Goal: Information Seeking & Learning: Find specific page/section

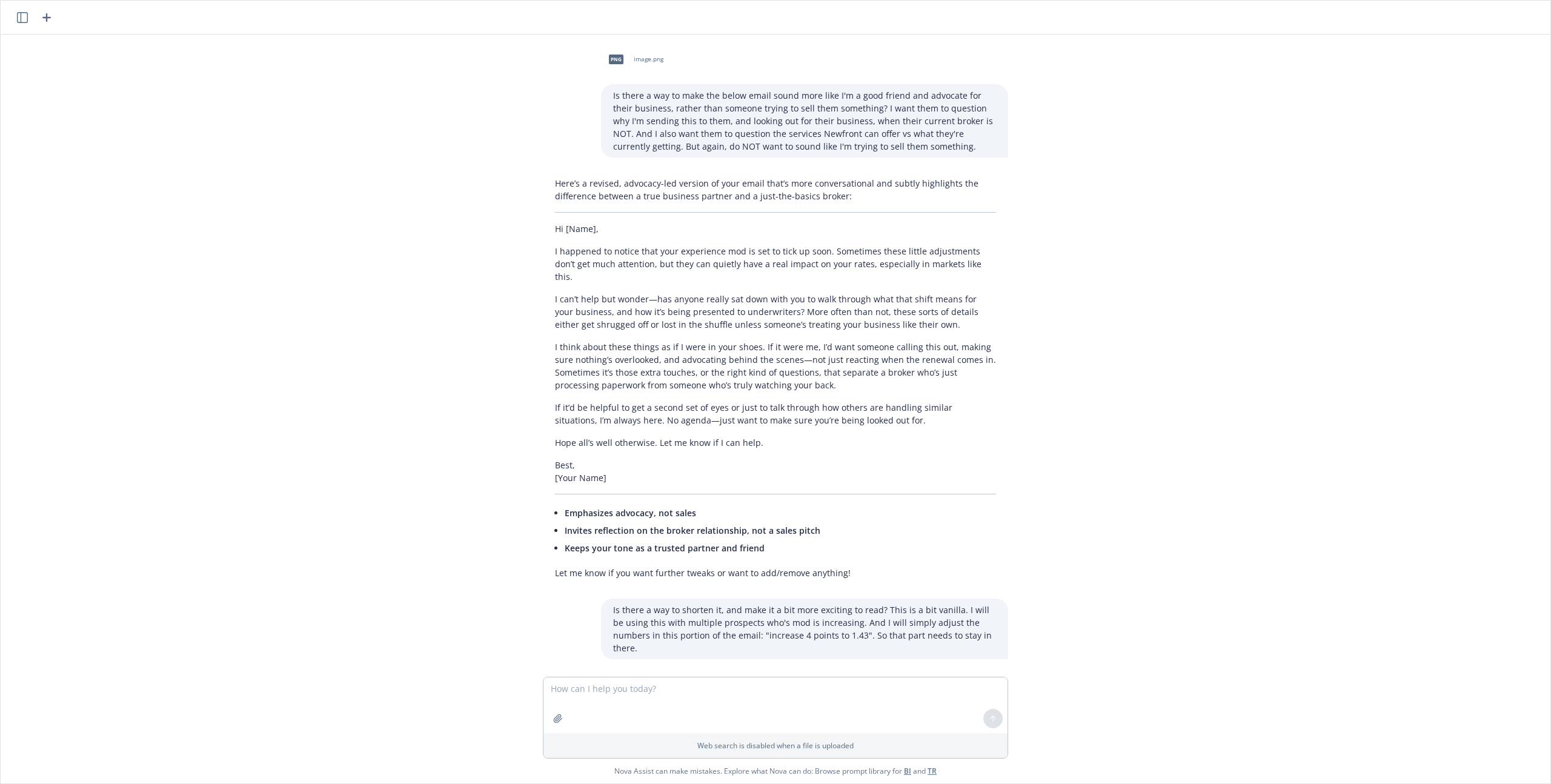
scroll to position [1637, 0]
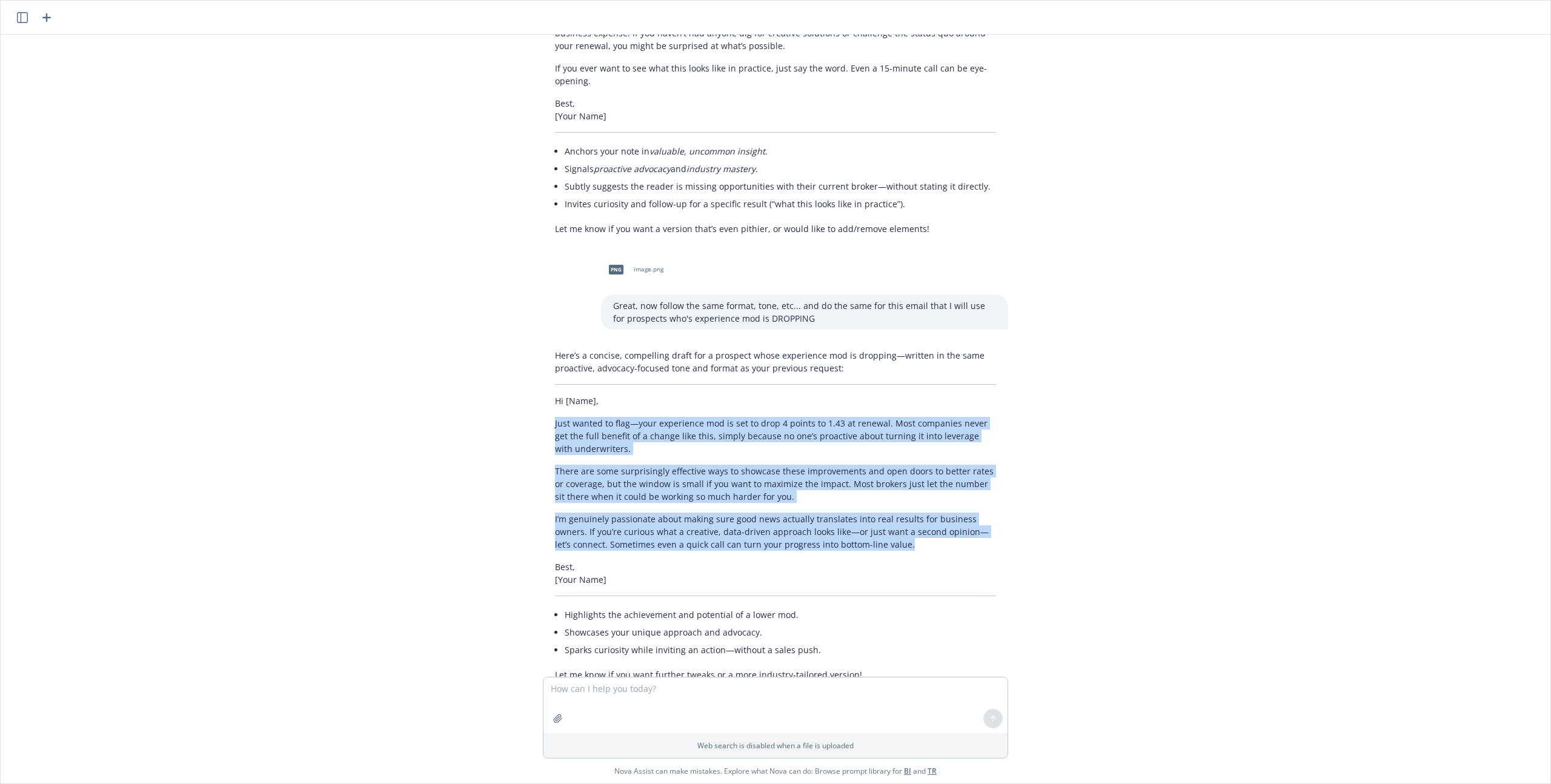
click at [855, 512] on p "I’m genuinely passionate about making sure good news actually translates into r…" at bounding box center [776, 531] width 441 height 38
drag, startPoint x: 852, startPoint y: 507, endPoint x: 522, endPoint y: 386, distance: 351.5
click at [522, 386] on div "png image.png Is there a way to make the below email sound more like I'm a good…" at bounding box center [776, 355] width 1550 height 642
click at [855, 512] on p "I’m genuinely passionate about making sure good news actually translates into r…" at bounding box center [776, 531] width 441 height 38
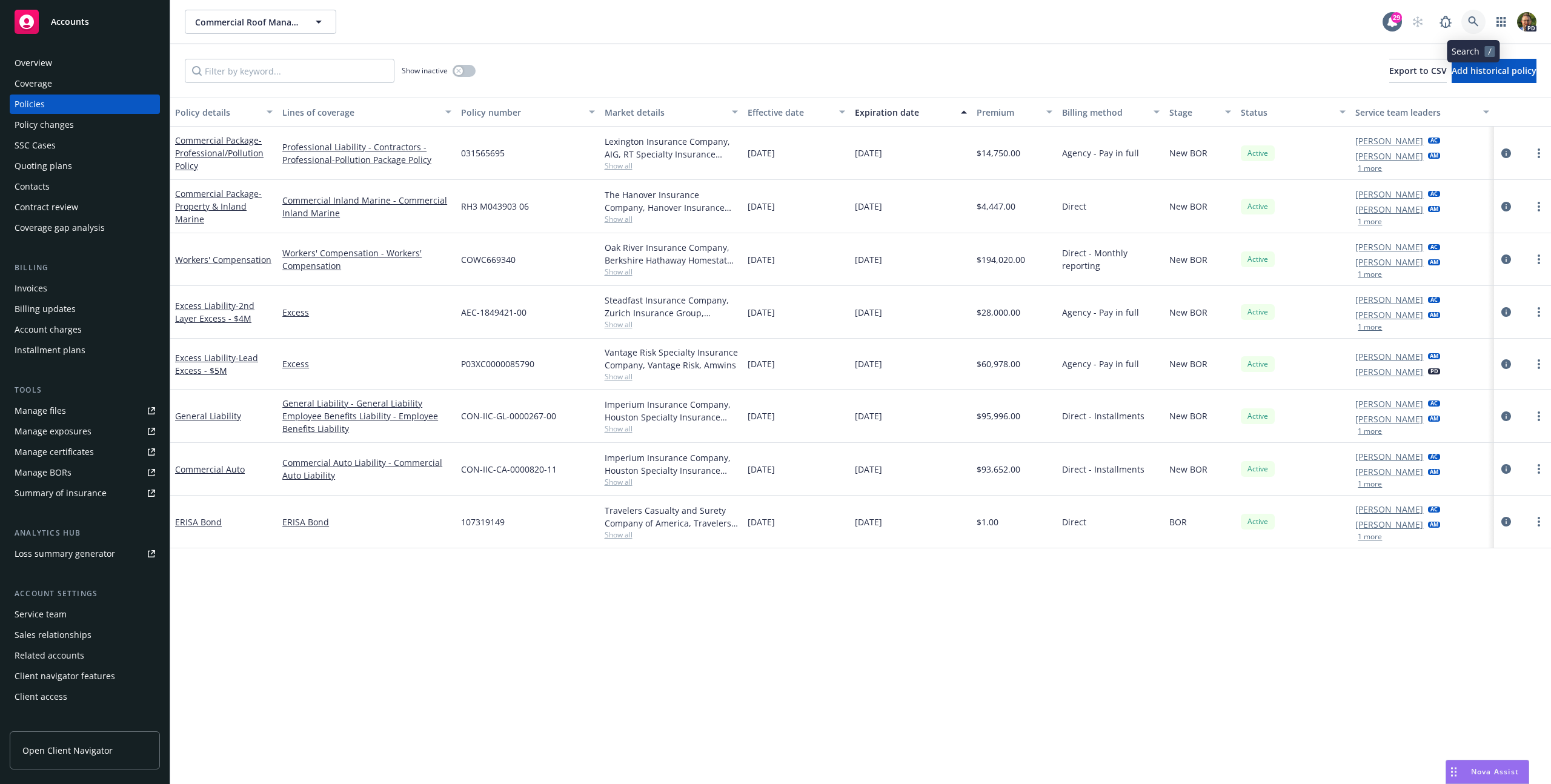
click at [1467, 19] on link at bounding box center [1474, 22] width 24 height 24
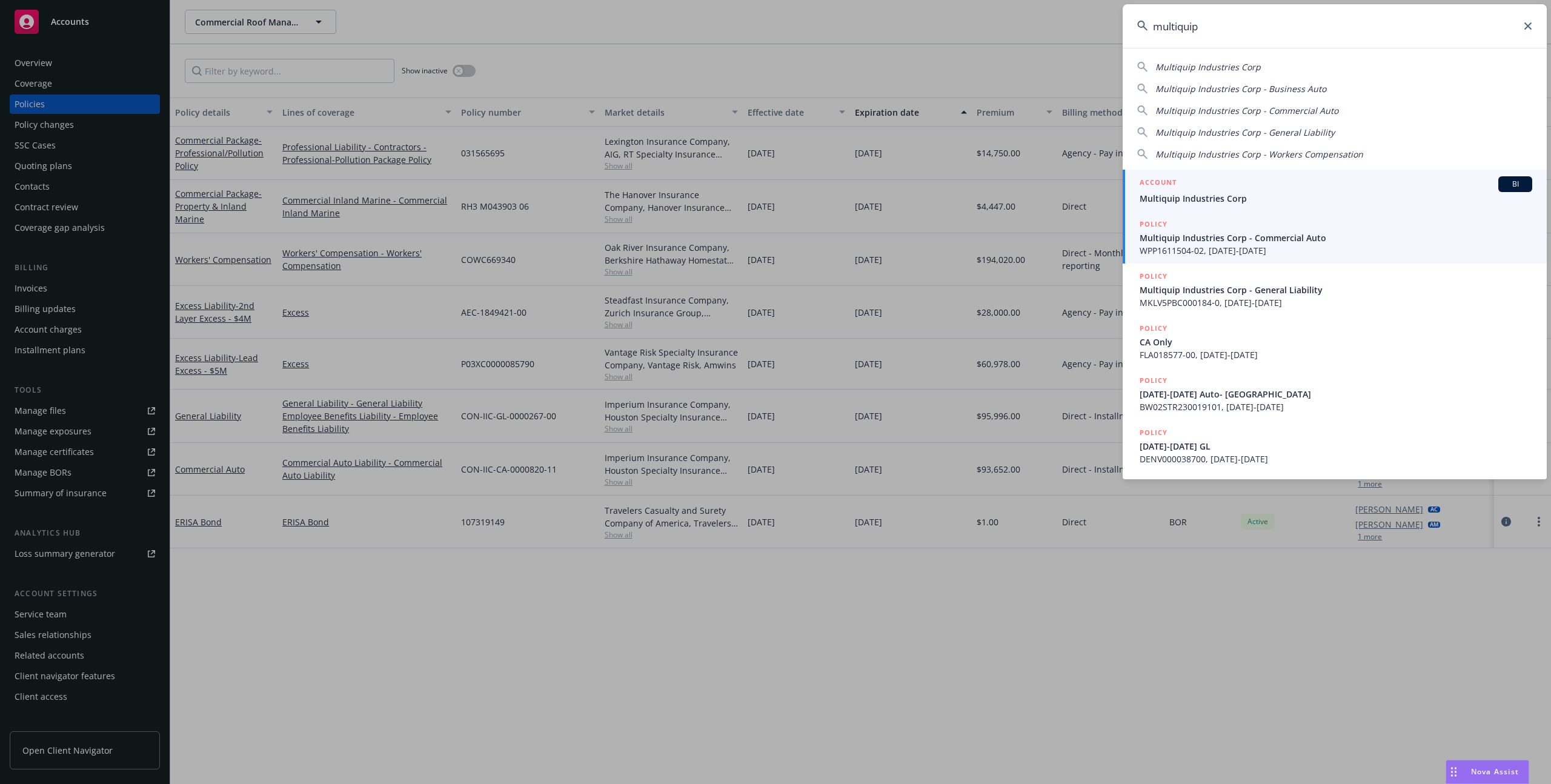
type input "multiquip"
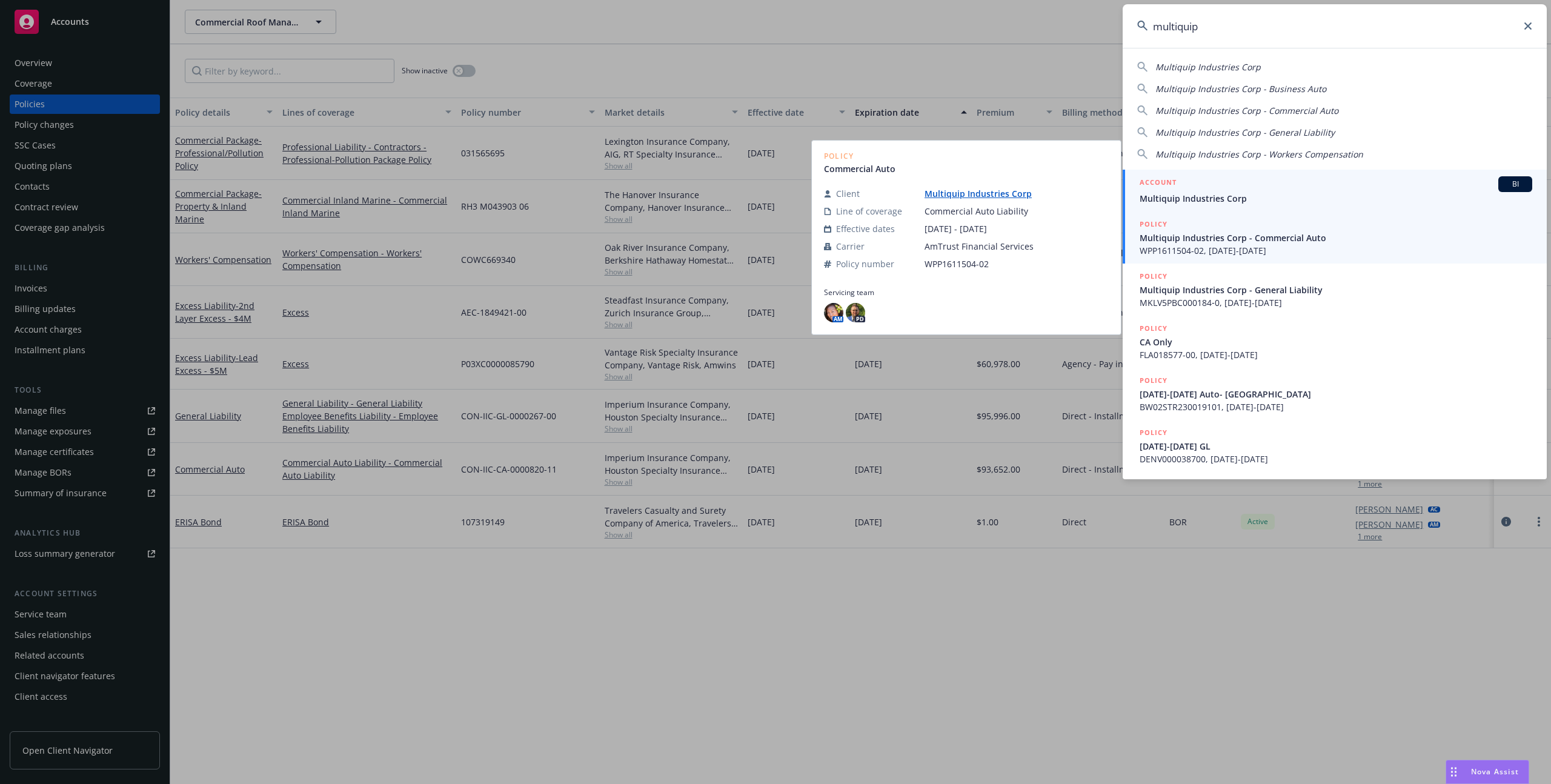
click at [1252, 197] on span "Multiquip Industries Corp" at bounding box center [1336, 199] width 392 height 13
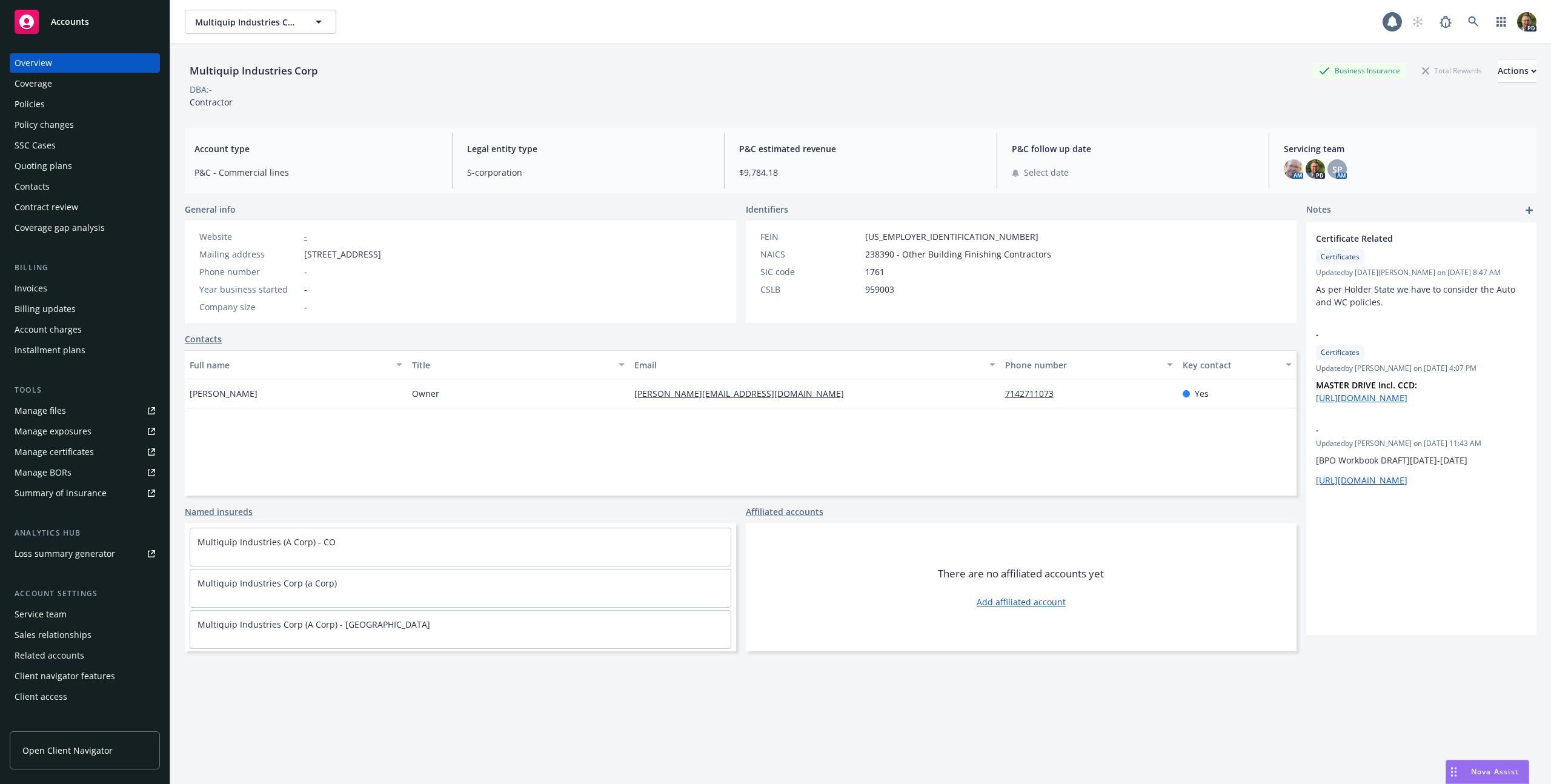
click at [46, 98] on div "Policies" at bounding box center [84, 104] width 141 height 19
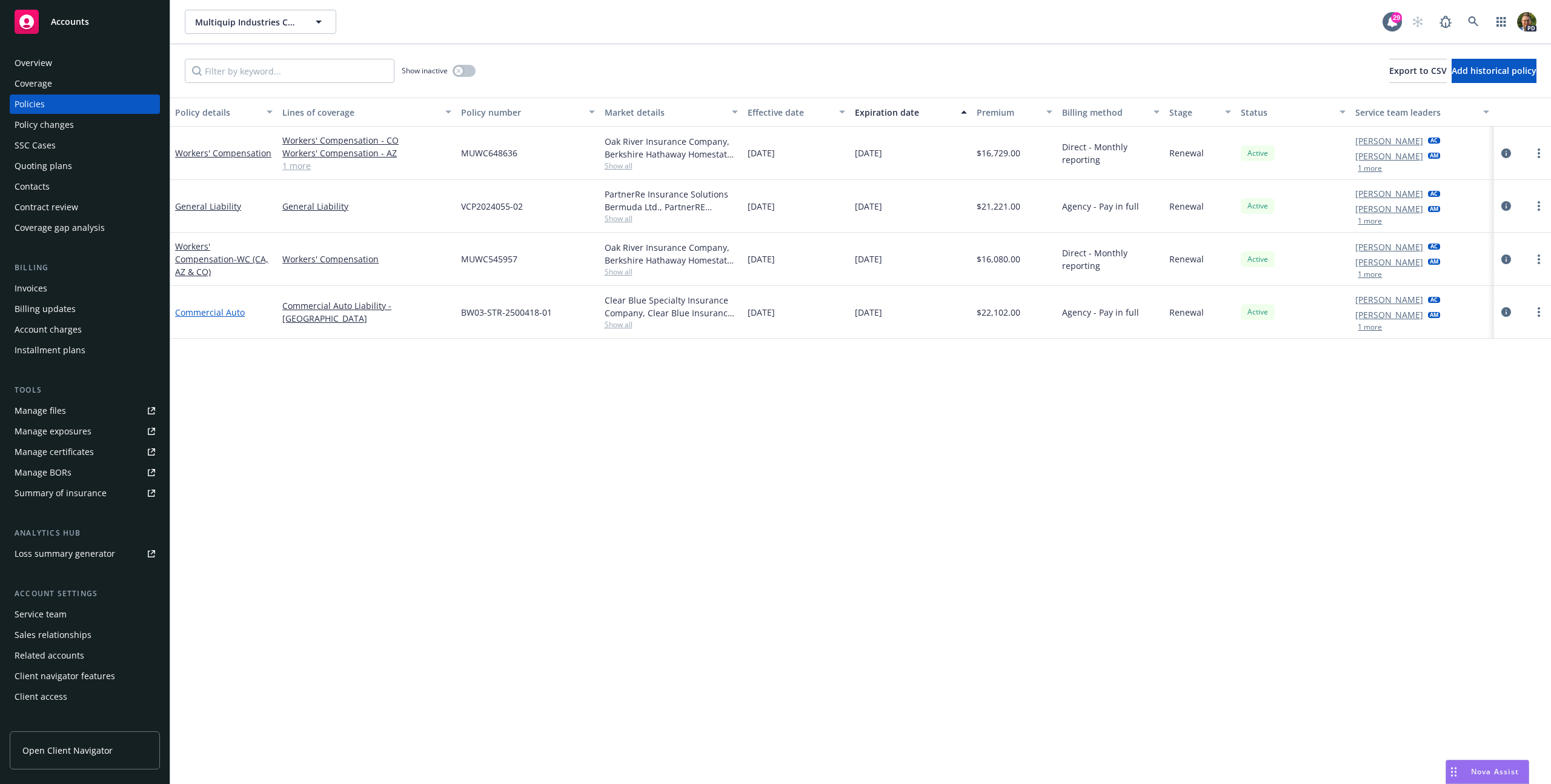
click at [227, 313] on link "Commercial Auto" at bounding box center [209, 312] width 69 height 11
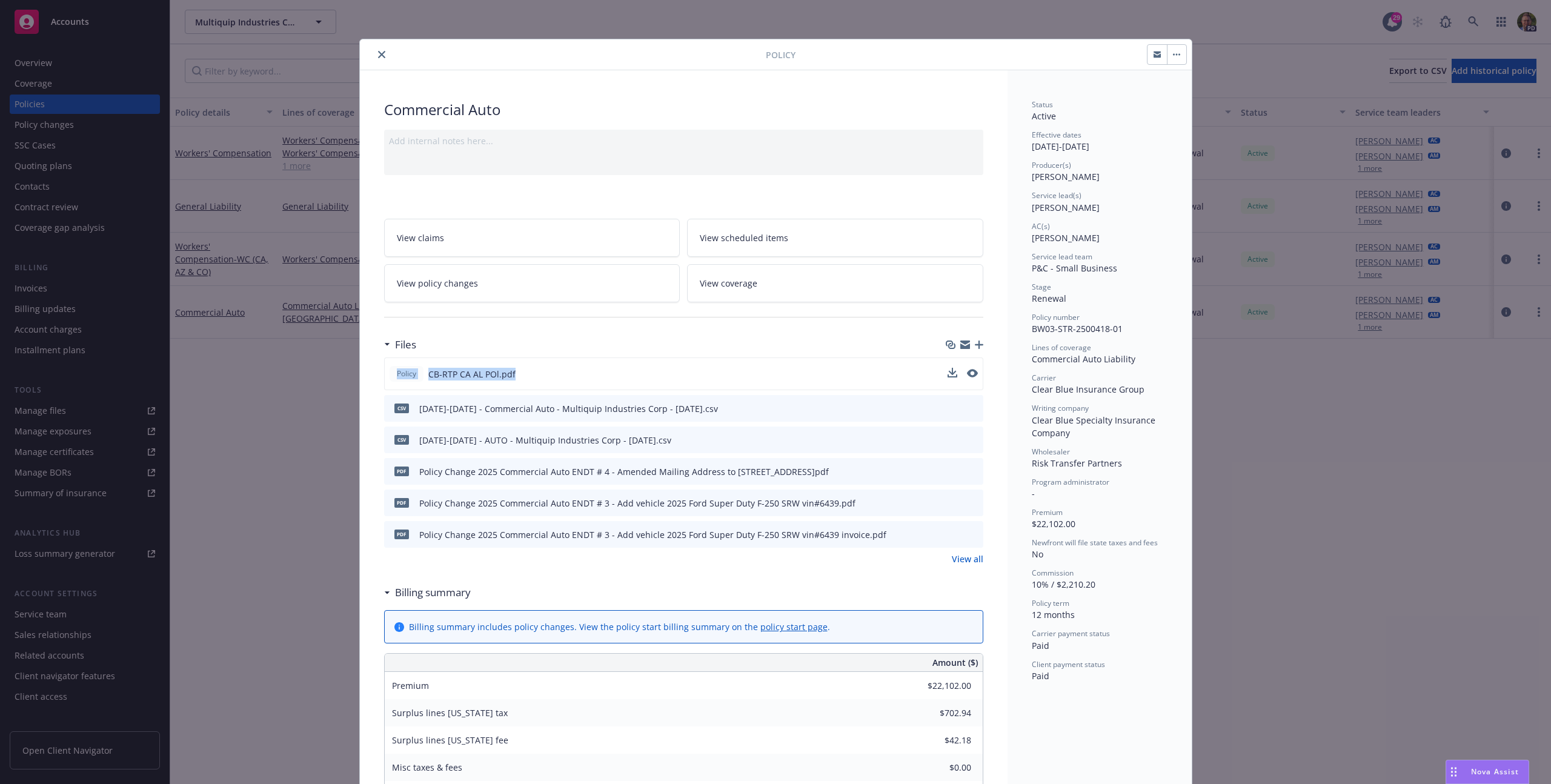
drag, startPoint x: 839, startPoint y: 360, endPoint x: 893, endPoint y: 364, distance: 54.1
click at [881, 363] on div "Files Policy CB-RTP CA AL POl.pdf csv 2022-2026 - Commercial Auto - Multiquip I…" at bounding box center [683, 449] width 599 height 233
click at [967, 372] on icon "preview file" at bounding box center [972, 373] width 11 height 9
click at [375, 60] on button "close" at bounding box center [382, 54] width 14 height 14
